Goal: Task Accomplishment & Management: Manage account settings

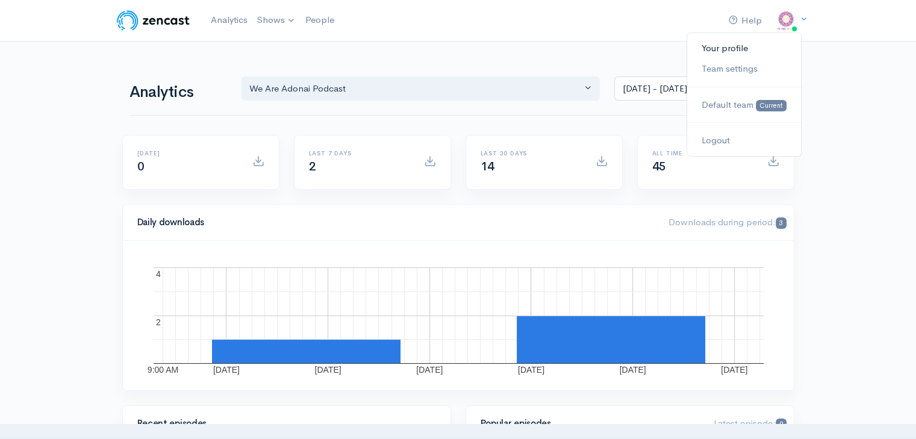
click at [729, 48] on link "Your profile" at bounding box center [743, 48] width 113 height 21
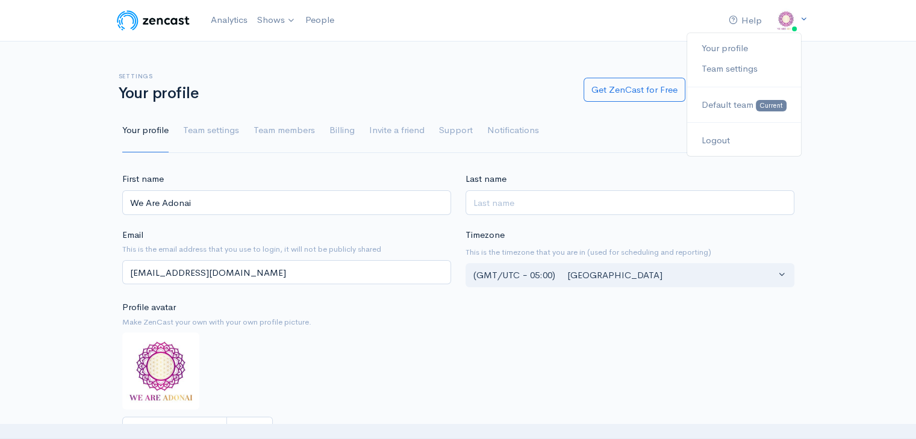
click at [776, 26] on img at bounding box center [786, 20] width 24 height 24
click at [742, 132] on link "Logout" at bounding box center [743, 140] width 113 height 21
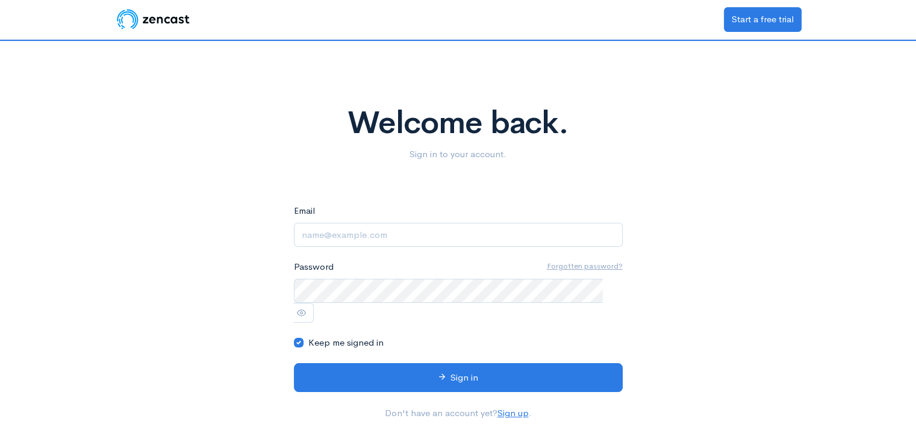
click at [430, 219] on div "Email" at bounding box center [458, 225] width 329 height 43
click at [429, 229] on input "Email" at bounding box center [458, 235] width 329 height 25
type input "[EMAIL_ADDRESS][DOMAIN_NAME]"
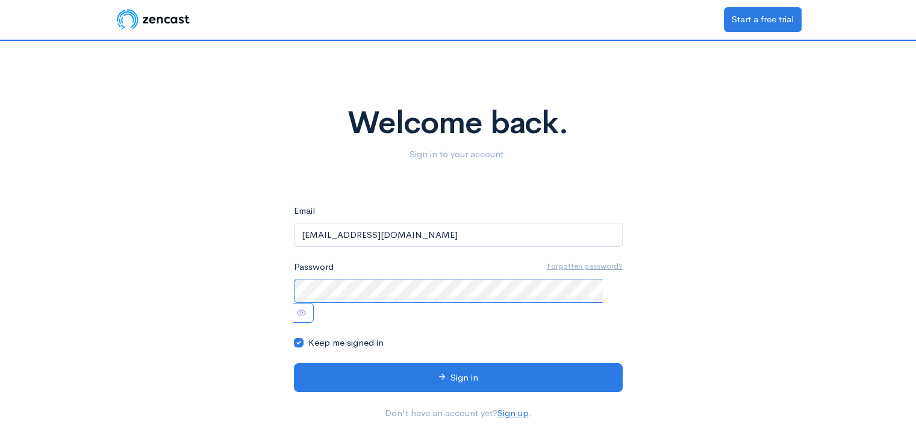
click at [294, 363] on button "Sign in" at bounding box center [458, 378] width 329 height 30
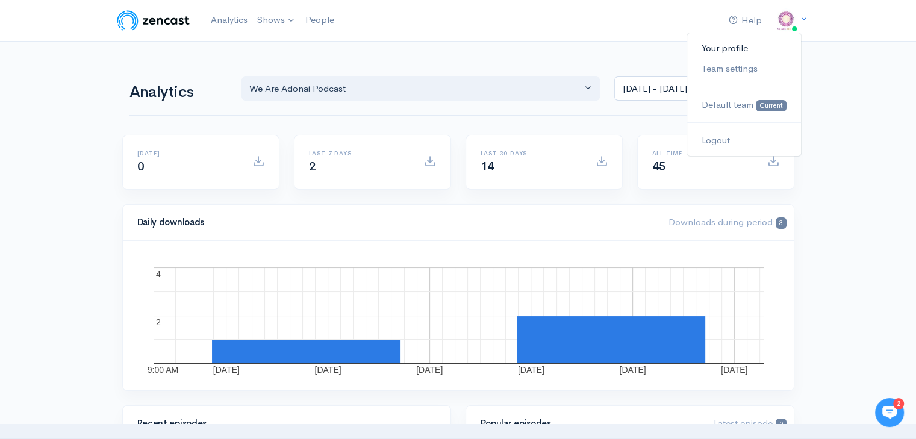
click at [752, 49] on link "Your profile" at bounding box center [743, 48] width 113 height 21
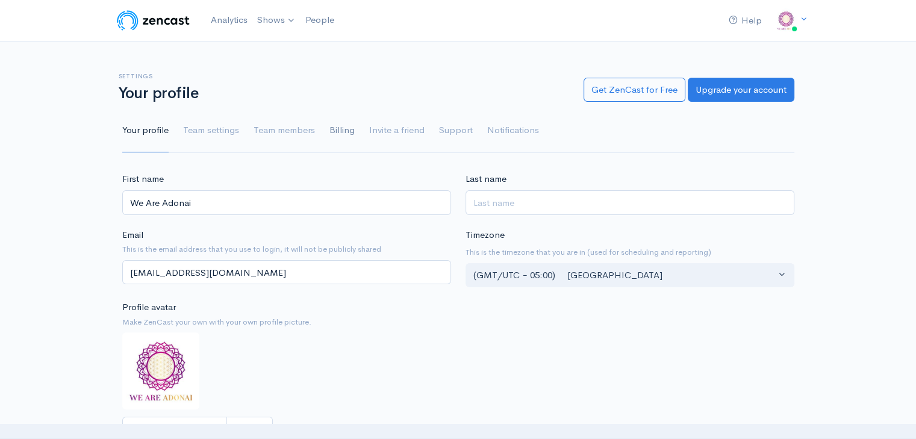
click at [343, 131] on link "Billing" at bounding box center [341, 130] width 25 height 43
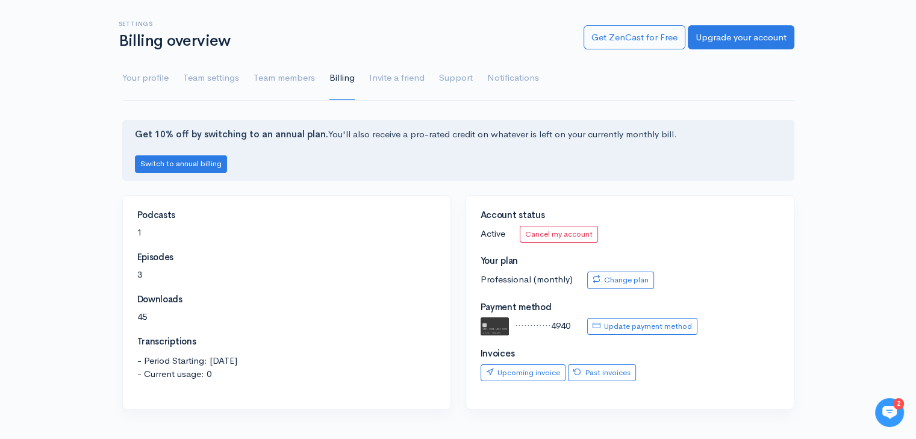
scroll to position [60, 0]
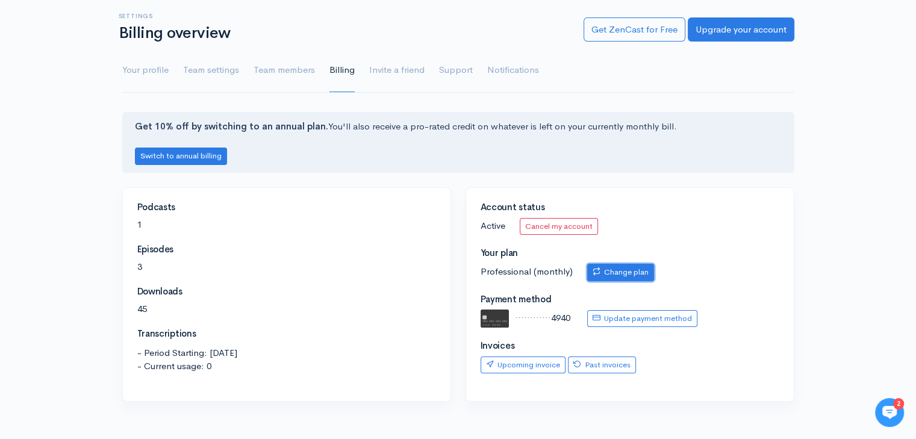
click at [618, 274] on link "Change plan" at bounding box center [620, 272] width 67 height 17
